Goal: Information Seeking & Learning: Learn about a topic

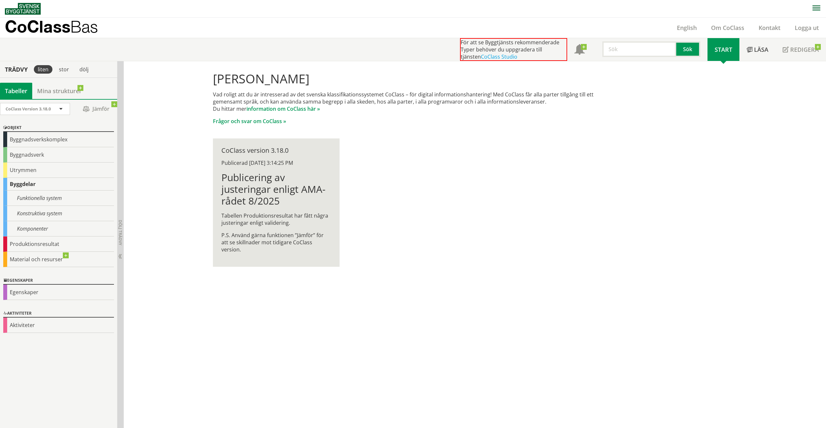
drag, startPoint x: 276, startPoint y: 186, endPoint x: 298, endPoint y: 146, distance: 46.2
click at [277, 185] on h1 "Publicering av justeringar enligt AMA-rådet 8/2025" at bounding box center [276, 188] width 110 height 35
click at [42, 198] on div "Funktionella system" at bounding box center [58, 197] width 111 height 15
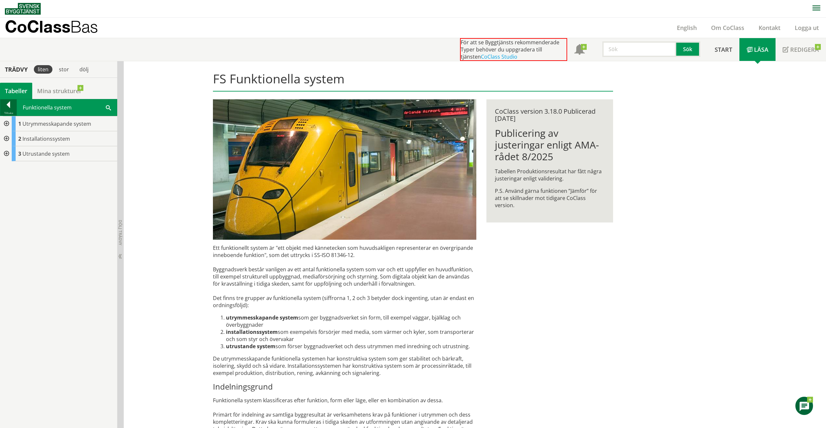
click at [11, 103] on div at bounding box center [8, 105] width 16 height 9
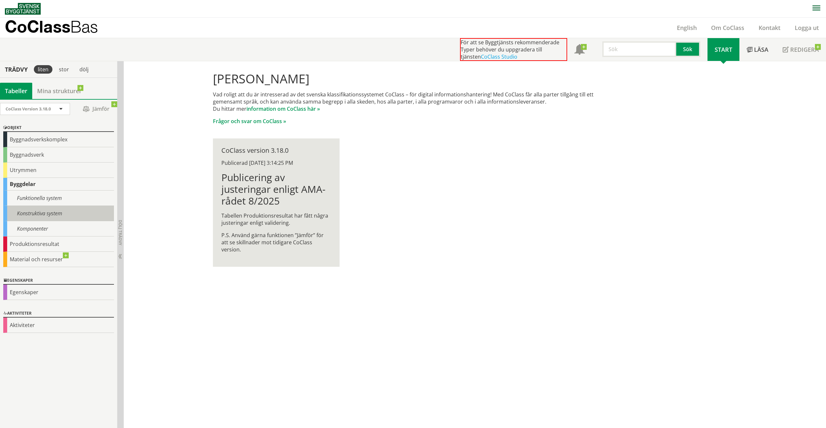
click at [42, 210] on div "Konstruktiva system" at bounding box center [58, 213] width 111 height 15
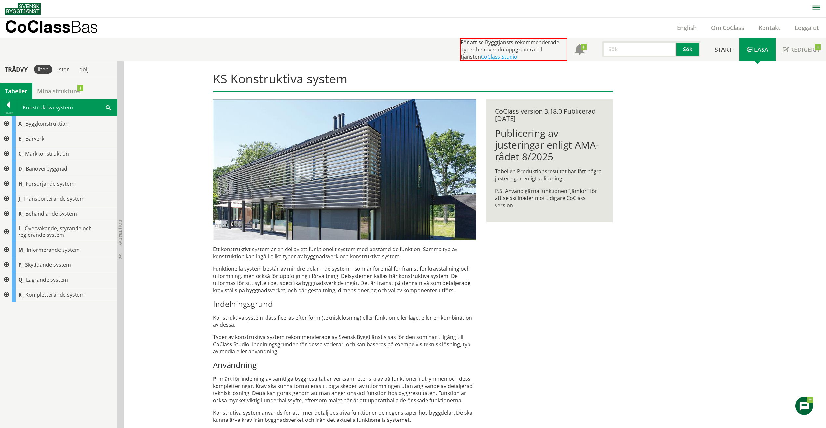
click at [410, 274] on p "Funktionella system består av mindre delar – delsystem – som är föremål för frä…" at bounding box center [344, 279] width 263 height 29
click at [4, 140] on div at bounding box center [6, 138] width 12 height 15
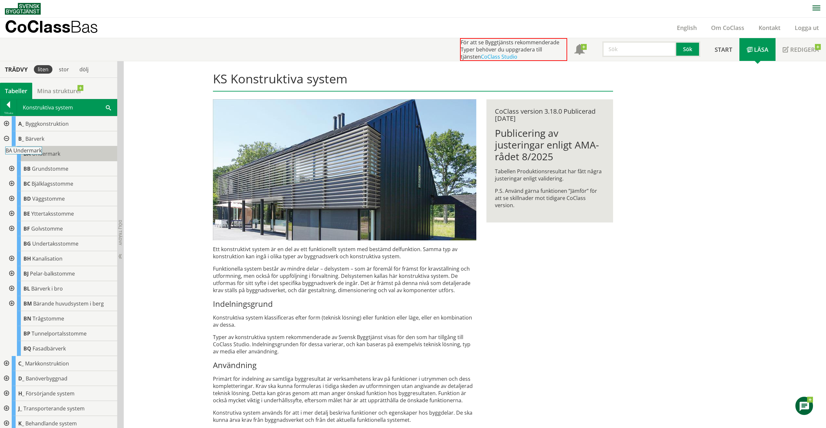
click at [45, 149] on div "BA Undermark" at bounding box center [67, 153] width 100 height 15
click at [34, 153] on body "AMA AMA Beskrivningsverktyg AMA Funktion BSAB Bygginfo Byggjura Byggkatalogen B…" at bounding box center [413, 214] width 826 height 428
click at [66, 157] on div "BA Undermark" at bounding box center [67, 153] width 100 height 15
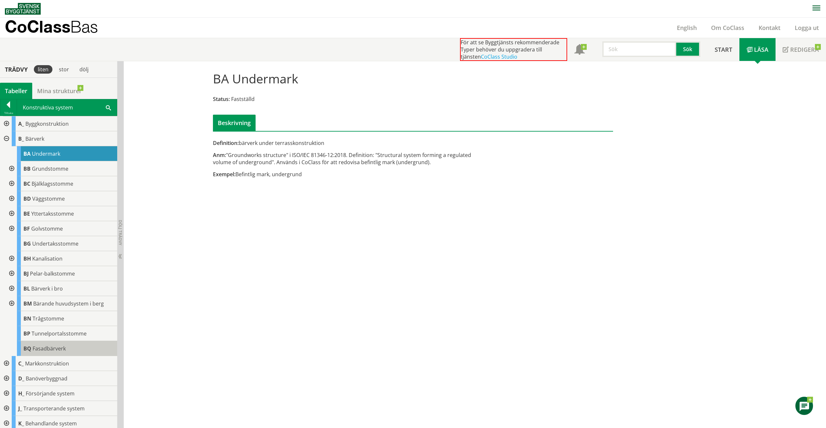
scroll to position [84, 0]
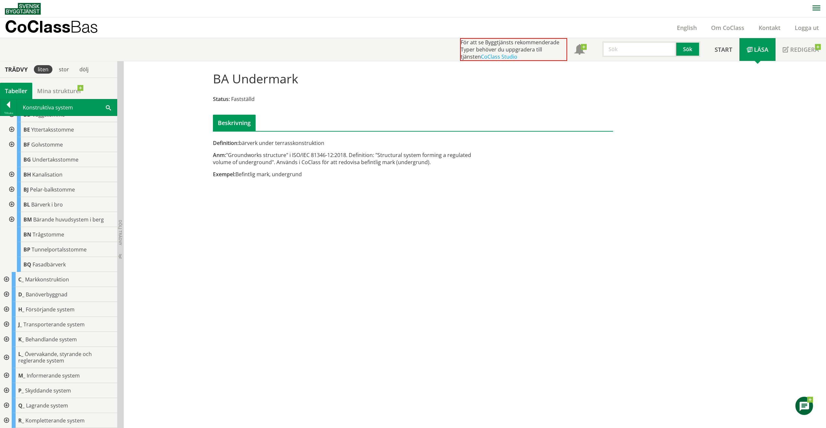
click at [6, 323] on div at bounding box center [6, 324] width 12 height 15
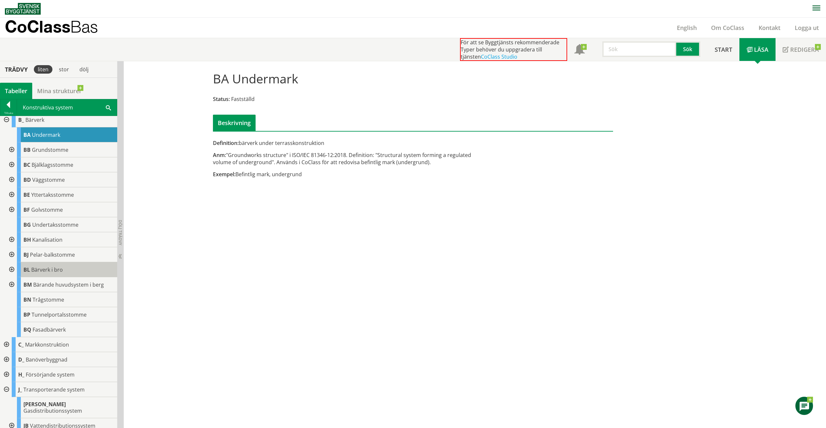
scroll to position [0, 0]
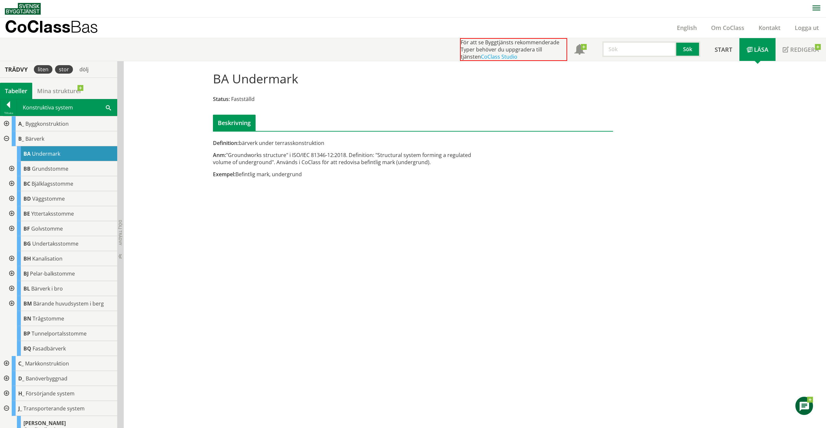
click at [66, 66] on div "stor" at bounding box center [64, 69] width 18 height 8
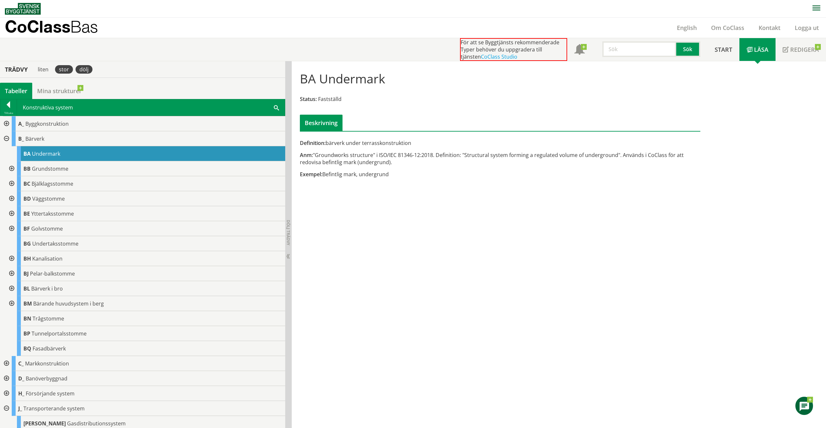
click at [81, 68] on div "dölj" at bounding box center [83, 69] width 17 height 8
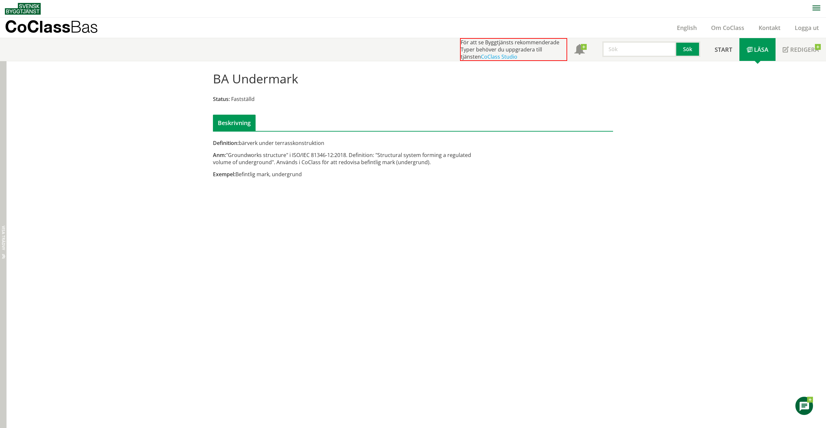
click at [0, 71] on div "Dölj trädvy Visa trädvy" at bounding box center [3, 244] width 7 height 367
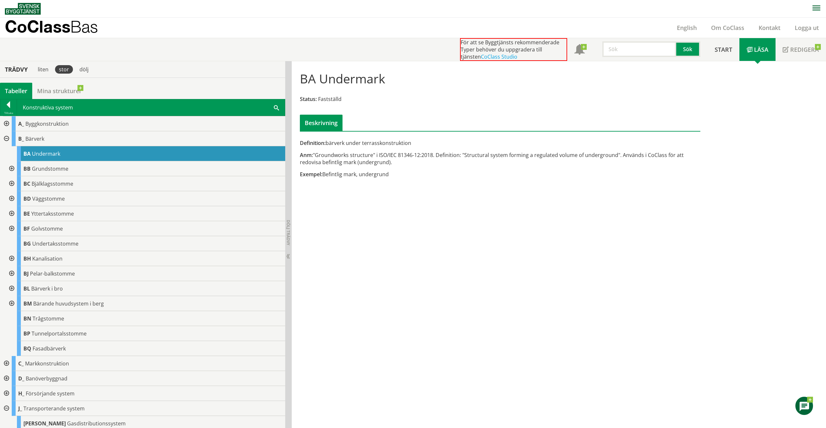
click at [65, 70] on div "stor" at bounding box center [64, 69] width 18 height 8
click at [10, 168] on div at bounding box center [11, 168] width 12 height 15
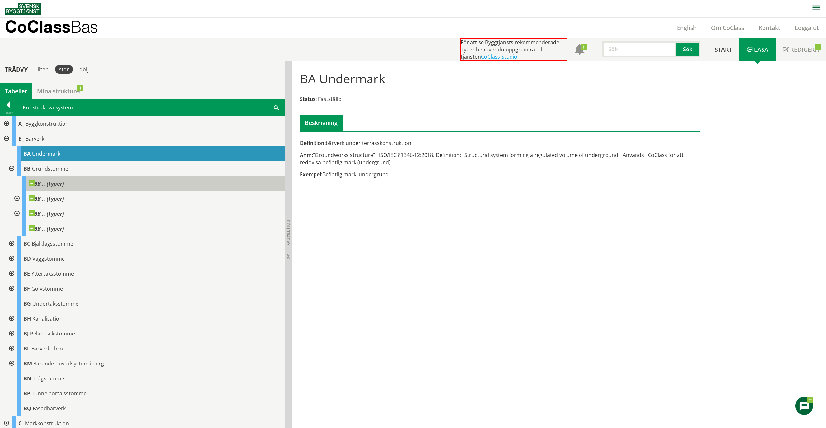
click at [36, 184] on span "BB .. (Typer)" at bounding box center [46, 183] width 35 height 7
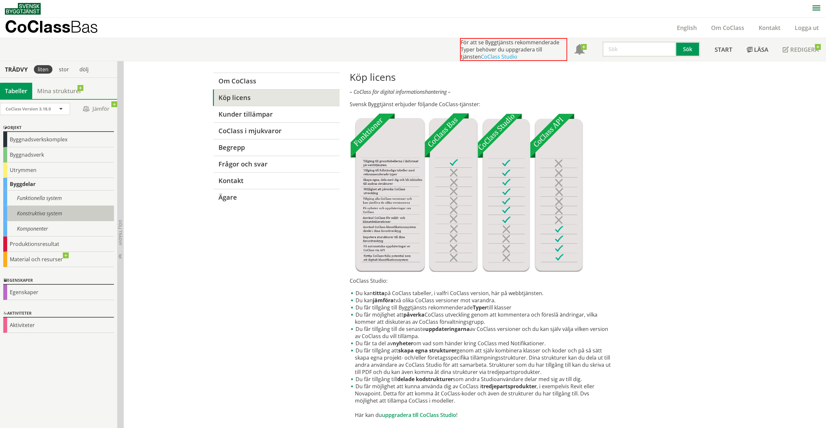
click at [47, 215] on div "Konstruktiva system" at bounding box center [58, 213] width 111 height 15
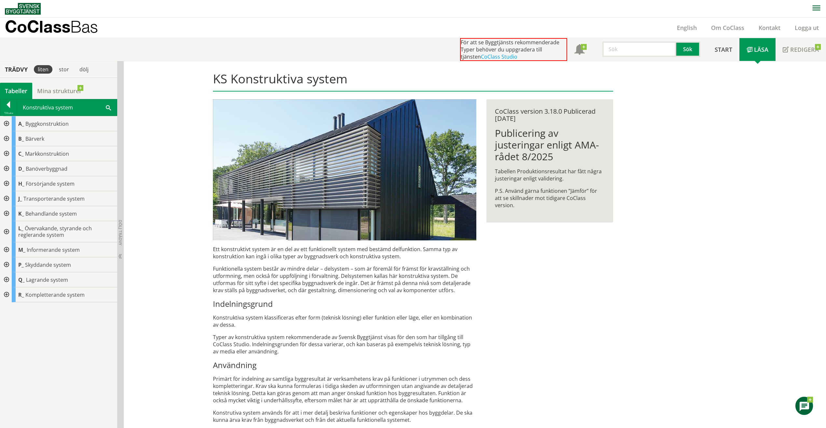
click at [6, 139] on div at bounding box center [6, 138] width 12 height 15
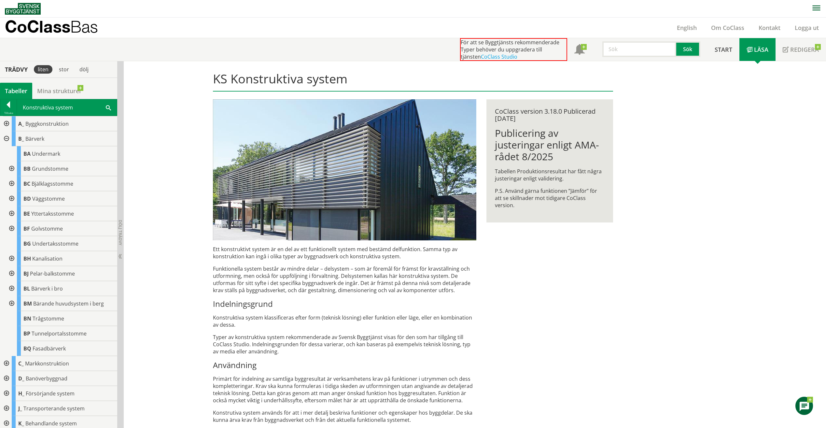
click at [2, 120] on div at bounding box center [6, 123] width 12 height 15
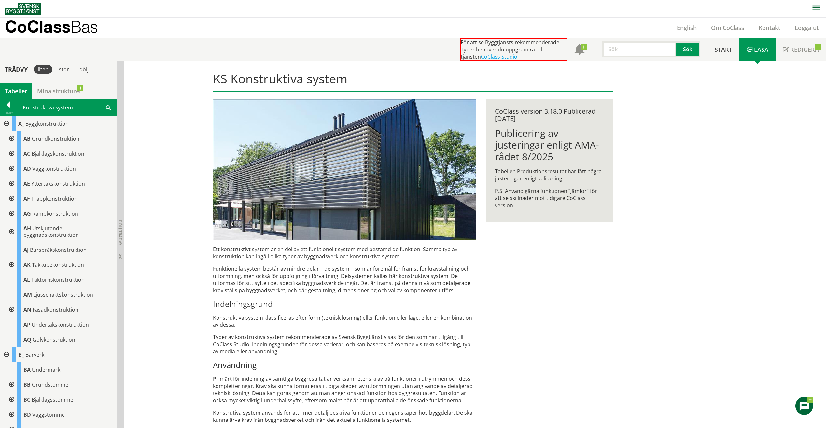
click at [13, 138] on div at bounding box center [11, 138] width 12 height 15
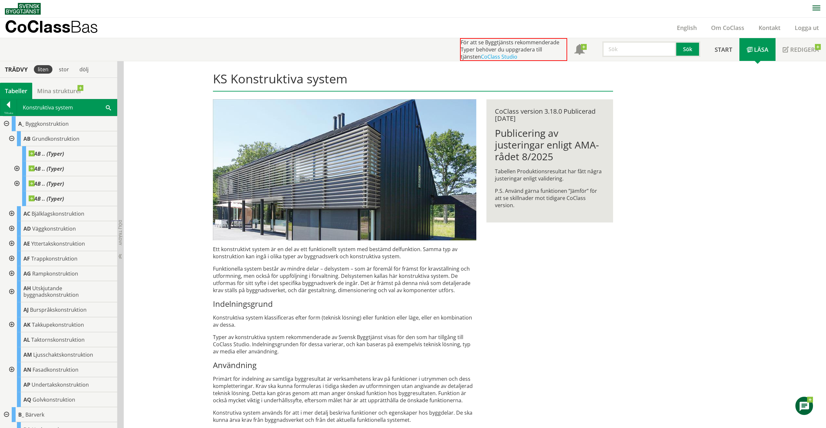
click at [16, 179] on div at bounding box center [16, 183] width 12 height 15
click at [15, 170] on div at bounding box center [16, 168] width 12 height 15
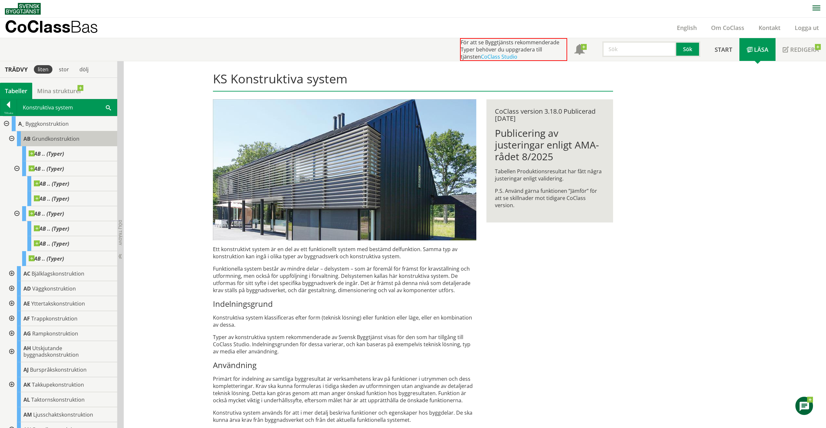
click at [71, 142] on span "Grundkonstruktion" at bounding box center [56, 138] width 48 height 7
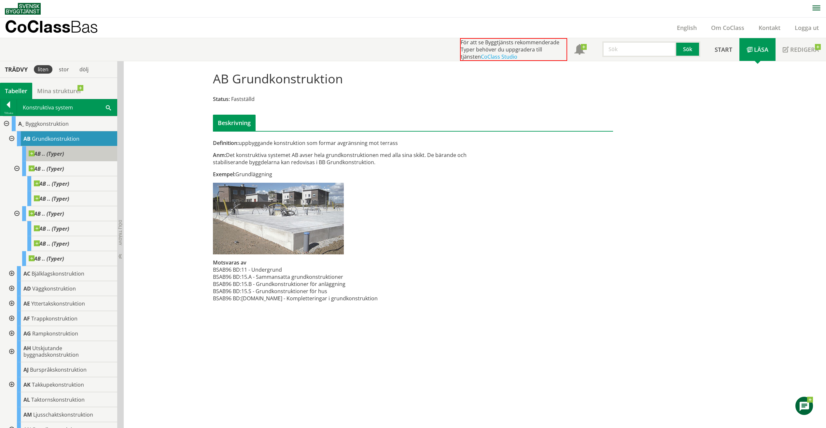
click at [57, 152] on span "AB .. (Typer)" at bounding box center [46, 153] width 35 height 7
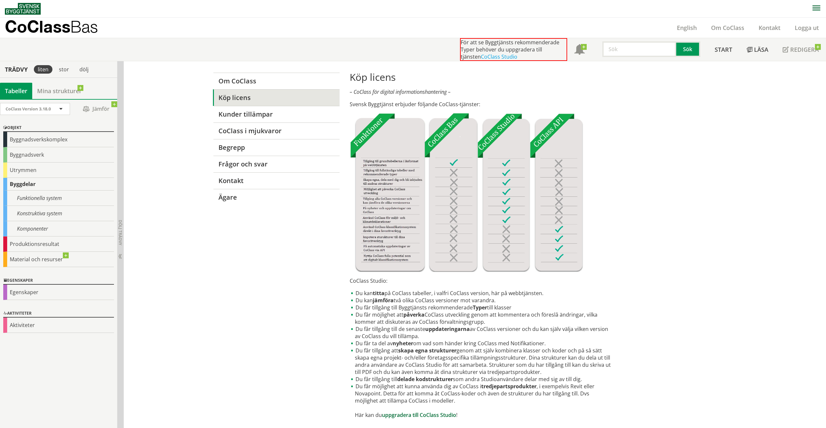
click at [441, 416] on link "uppgradera till CoClass Studio" at bounding box center [419, 414] width 74 height 7
